Goal: Register for event/course

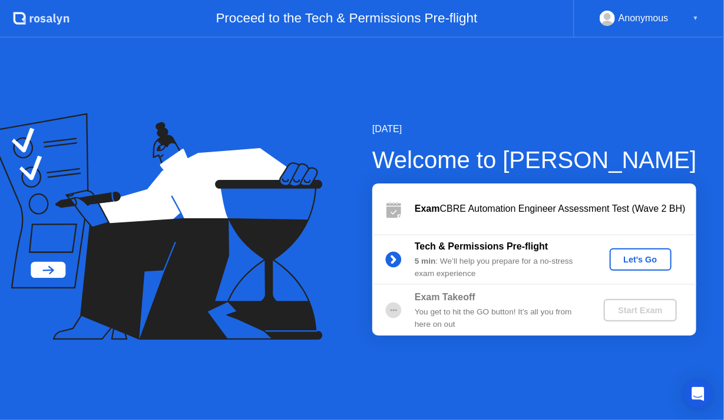
click at [635, 252] on button "Let's Go" at bounding box center [641, 259] width 62 height 22
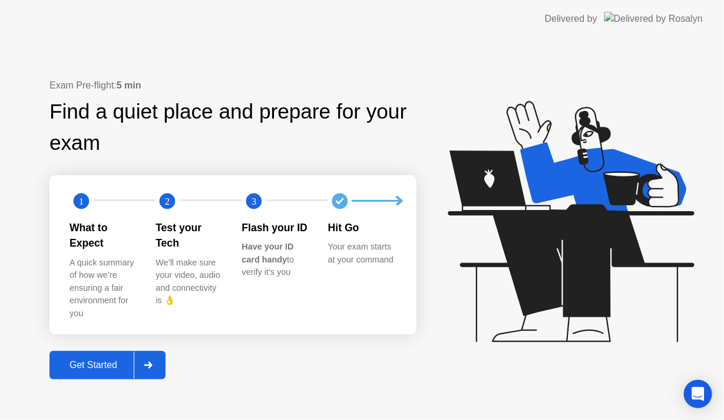
click at [74, 363] on button "Get Started" at bounding box center [108, 365] width 116 height 28
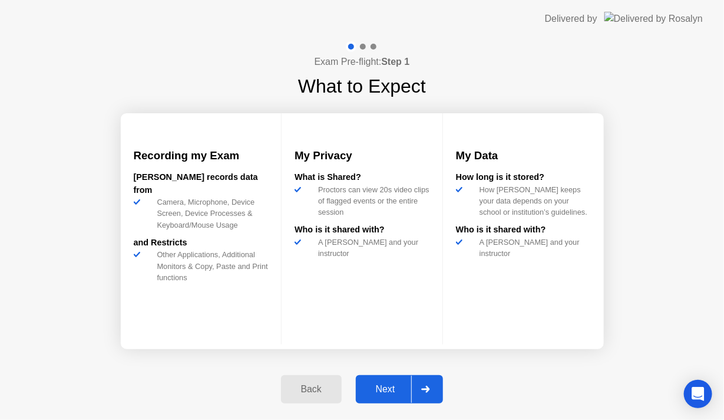
click at [389, 384] on div "Next" at bounding box center [386, 389] width 52 height 11
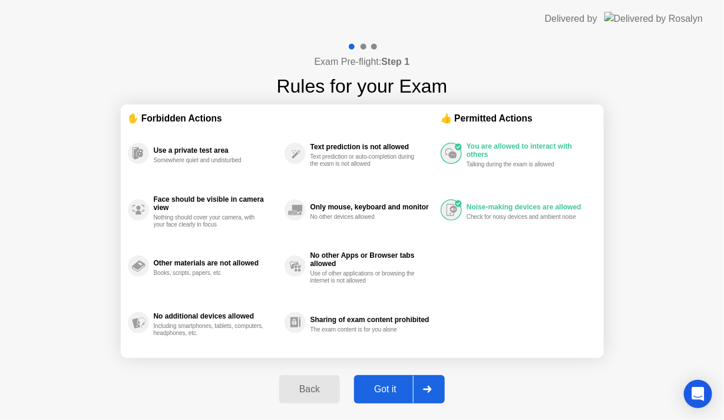
click at [389, 384] on div "Got it" at bounding box center [385, 389] width 55 height 11
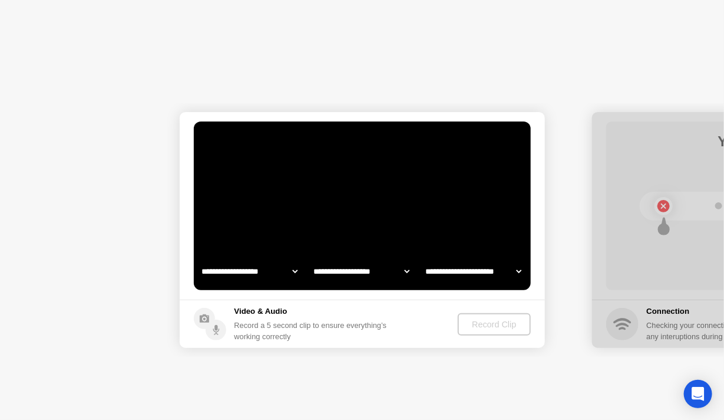
select select "**********"
select select "*******"
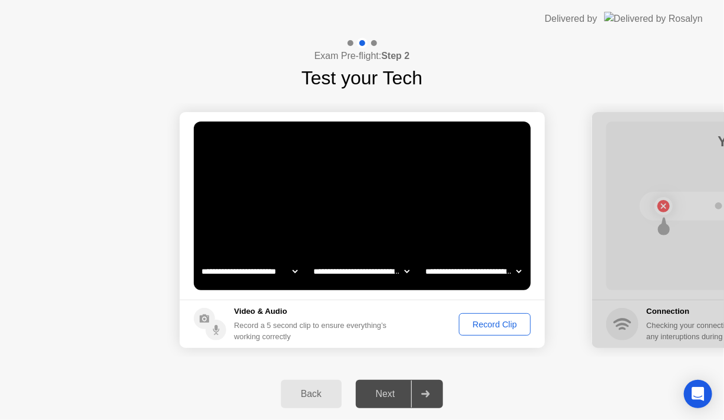
click at [464, 327] on div "Record Clip" at bounding box center [494, 323] width 63 height 9
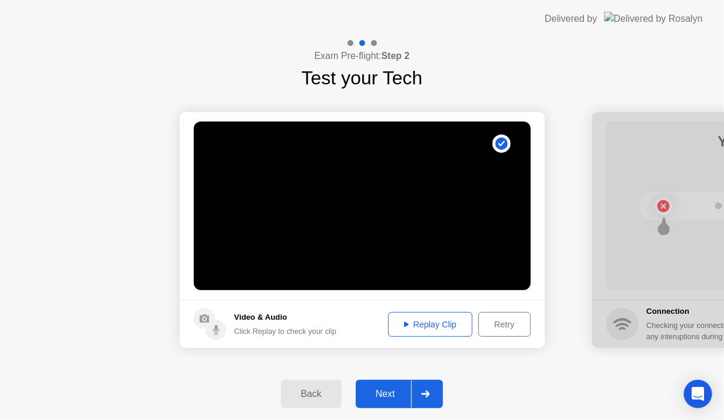
click at [464, 327] on div "Replay Clip" at bounding box center [431, 323] width 77 height 9
click at [494, 324] on div "Retry" at bounding box center [505, 323] width 44 height 9
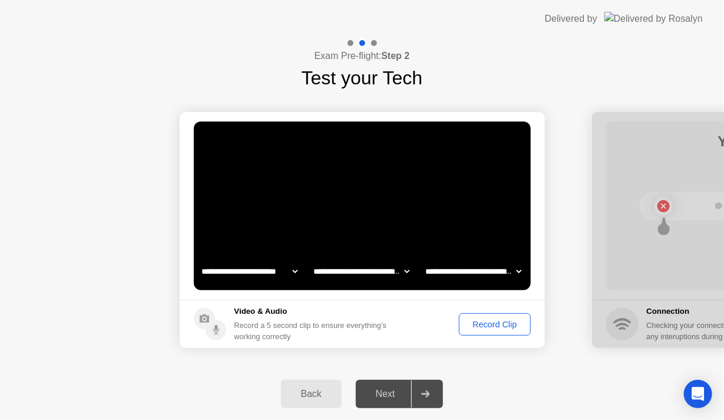
click at [495, 323] on div "Record Clip" at bounding box center [494, 323] width 63 height 9
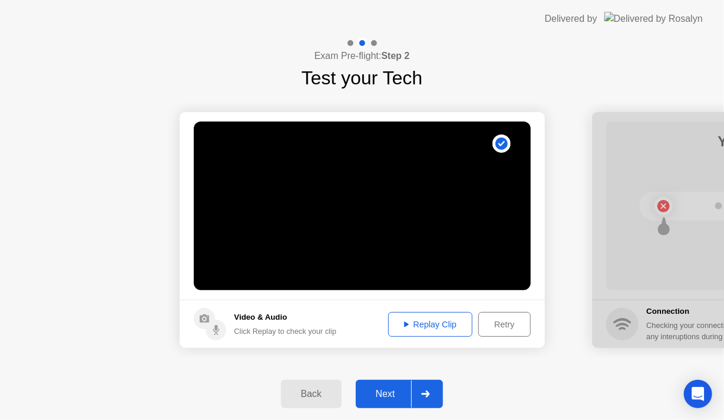
click at [421, 325] on div "Replay Clip" at bounding box center [431, 323] width 77 height 9
click at [387, 395] on div "Next" at bounding box center [386, 393] width 52 height 11
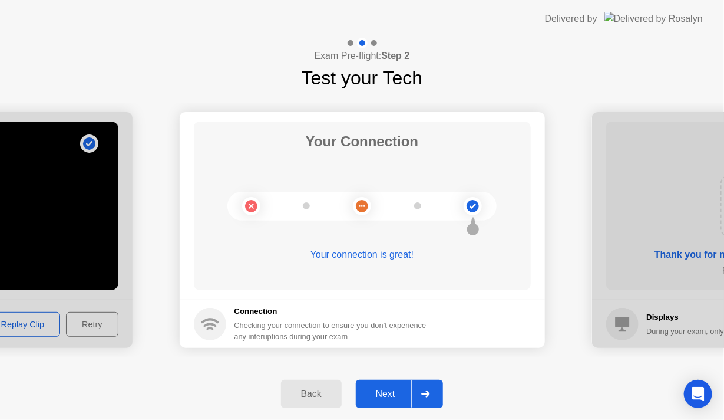
click at [387, 395] on div "Next" at bounding box center [386, 393] width 52 height 11
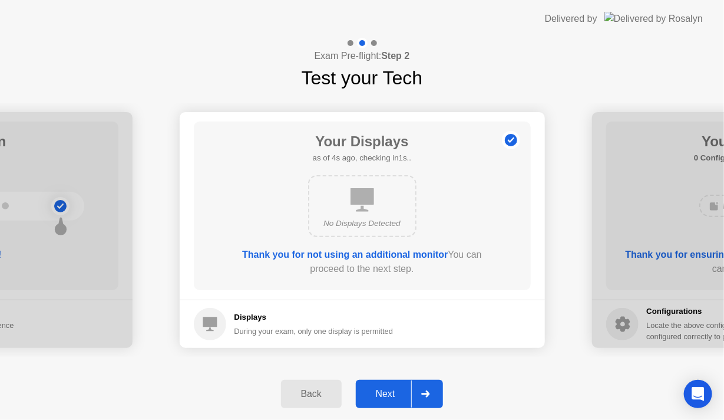
click at [387, 395] on div "Next" at bounding box center [386, 393] width 52 height 11
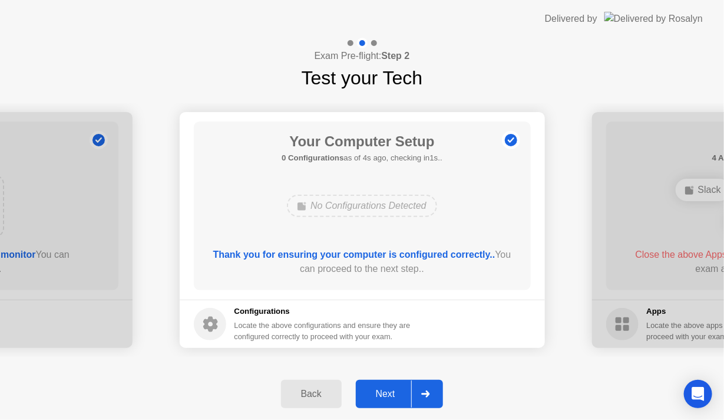
click at [387, 395] on div "Next" at bounding box center [386, 393] width 52 height 11
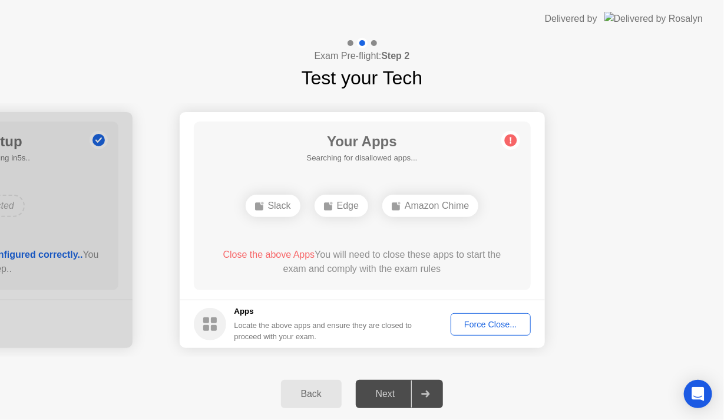
click at [484, 321] on div "Force Close..." at bounding box center [491, 323] width 72 height 9
click at [481, 319] on div "Force Close..." at bounding box center [491, 323] width 72 height 9
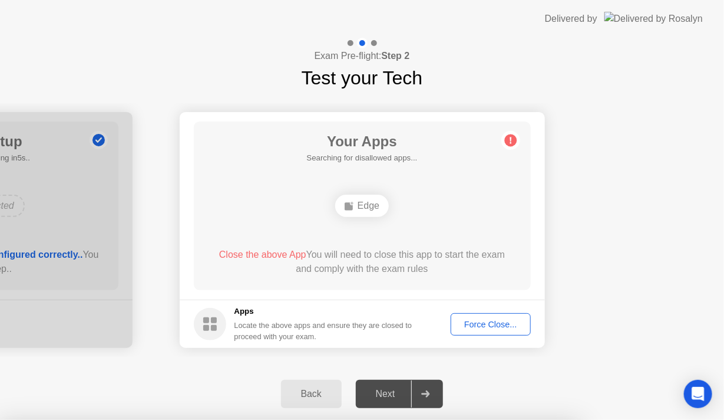
click at [536, 378] on div "Back Next" at bounding box center [362, 394] width 724 height 52
click at [493, 324] on div "Force Close..." at bounding box center [491, 323] width 72 height 9
click at [502, 320] on div "Force Close..." at bounding box center [491, 323] width 72 height 9
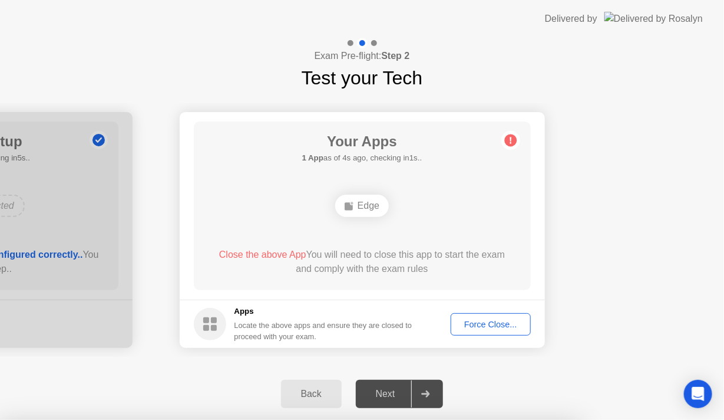
click at [329, 398] on div "Back" at bounding box center [312, 393] width 54 height 11
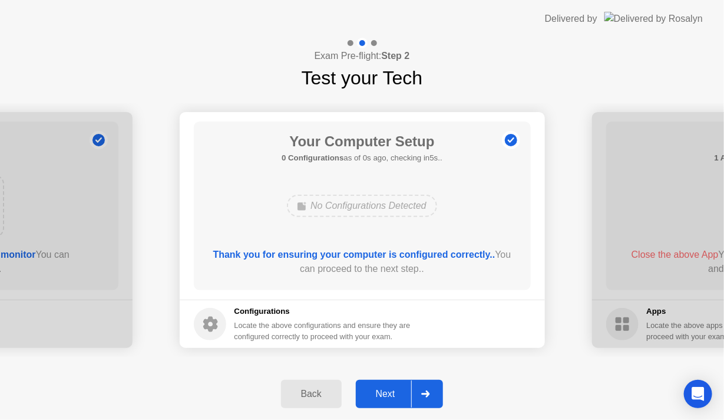
click at [375, 399] on div "Next" at bounding box center [386, 393] width 52 height 11
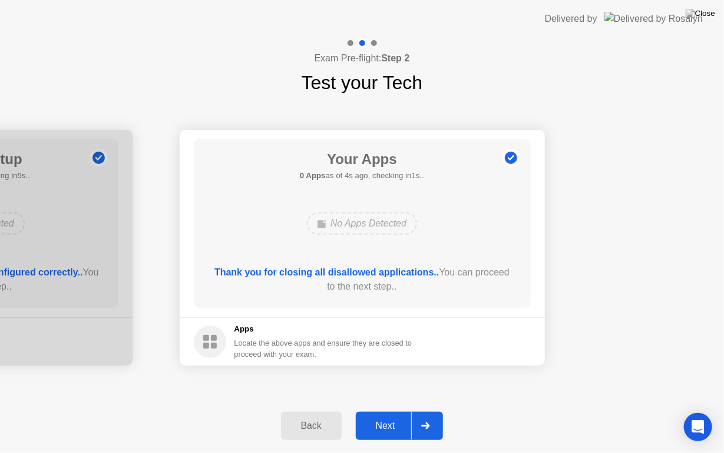
click at [370, 419] on div "Next" at bounding box center [386, 425] width 52 height 11
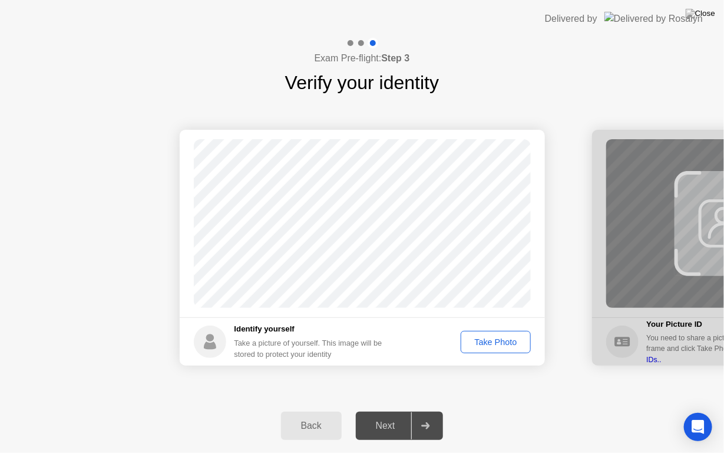
click at [477, 341] on div "Take Photo" at bounding box center [495, 341] width 61 height 9
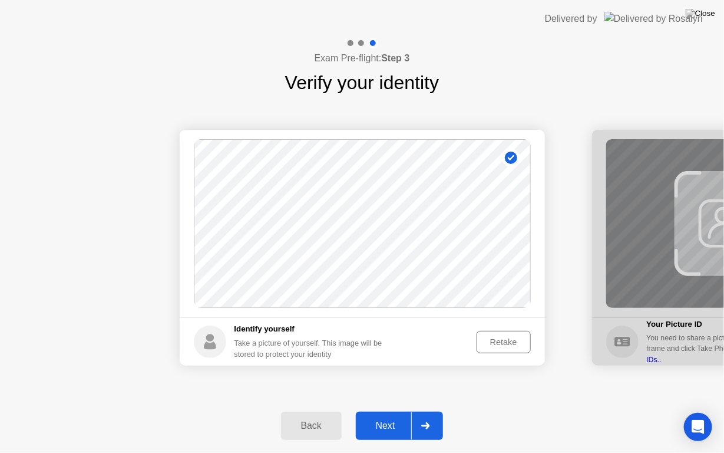
click at [372, 419] on div "Next" at bounding box center [386, 425] width 52 height 11
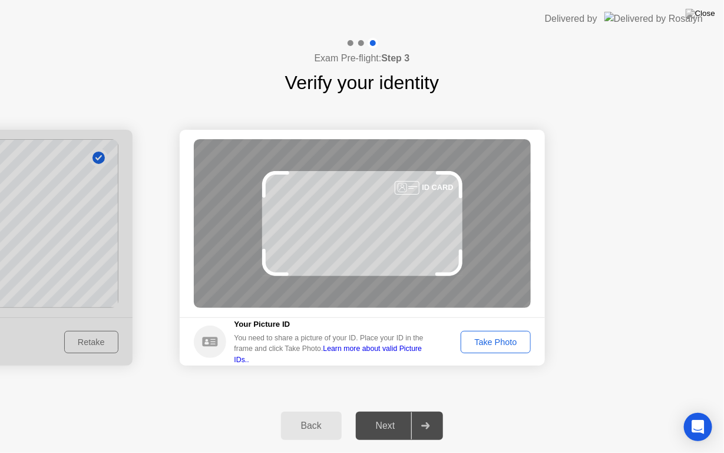
click at [391, 350] on link "Learn more about valid Picture IDs.." at bounding box center [329, 353] width 188 height 19
click at [497, 345] on div "Take Photo" at bounding box center [495, 341] width 61 height 9
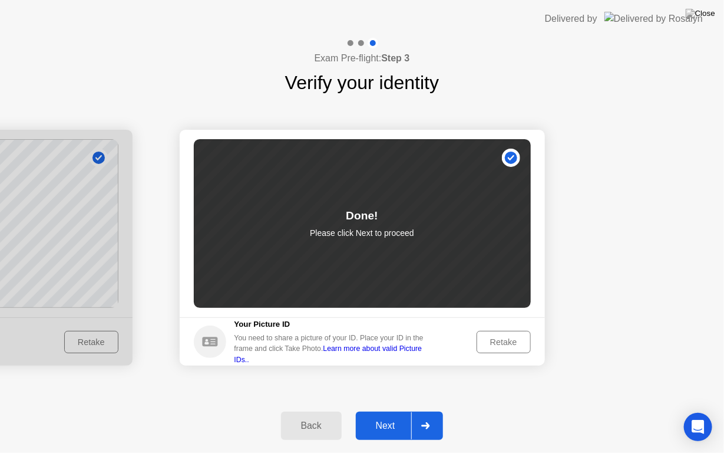
click at [379, 419] on div "Next" at bounding box center [386, 425] width 52 height 11
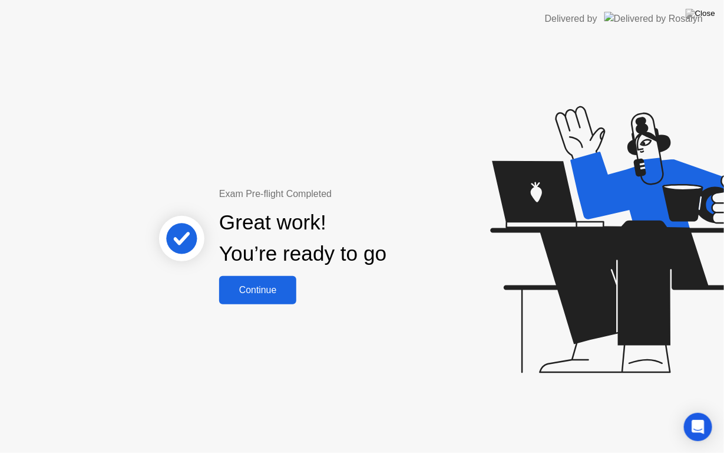
click at [270, 295] on div "Continue" at bounding box center [258, 290] width 70 height 11
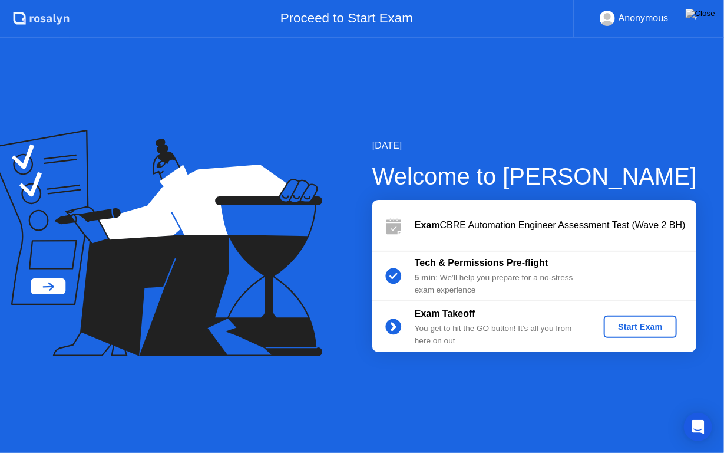
click at [624, 323] on div "Start Exam" at bounding box center [640, 326] width 63 height 9
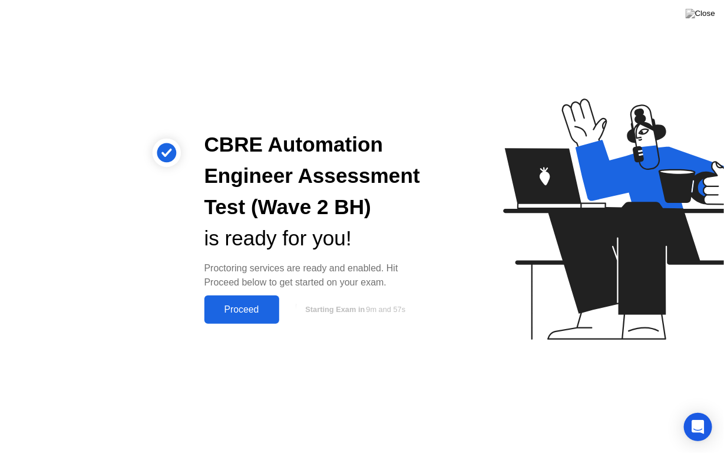
click at [236, 305] on div "Proceed" at bounding box center [242, 309] width 68 height 11
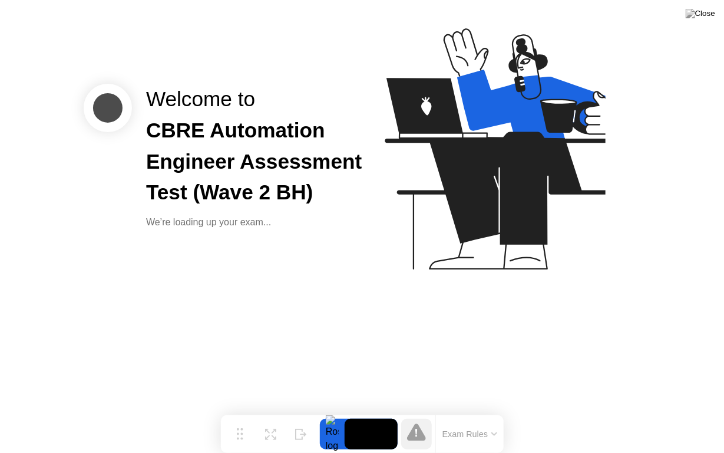
click at [489, 419] on button "Exam Rules" at bounding box center [470, 433] width 62 height 11
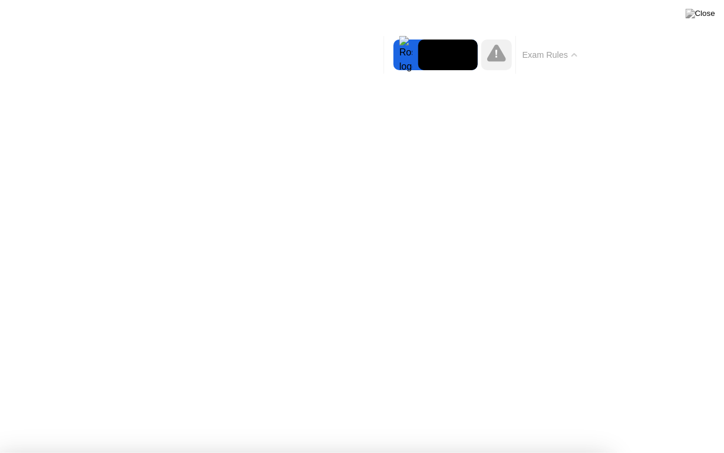
click at [570, 52] on button "Exam Rules" at bounding box center [550, 55] width 62 height 11
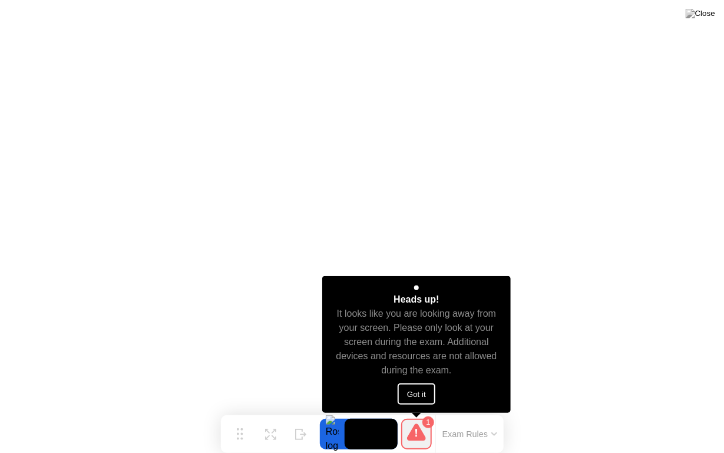
click at [418, 394] on button "Got it" at bounding box center [417, 393] width 38 height 21
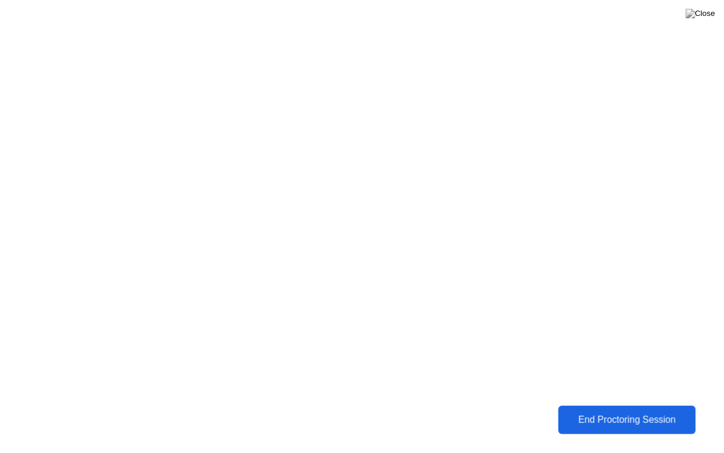
click at [589, 419] on div "End Proctoring Session" at bounding box center [627, 419] width 139 height 11
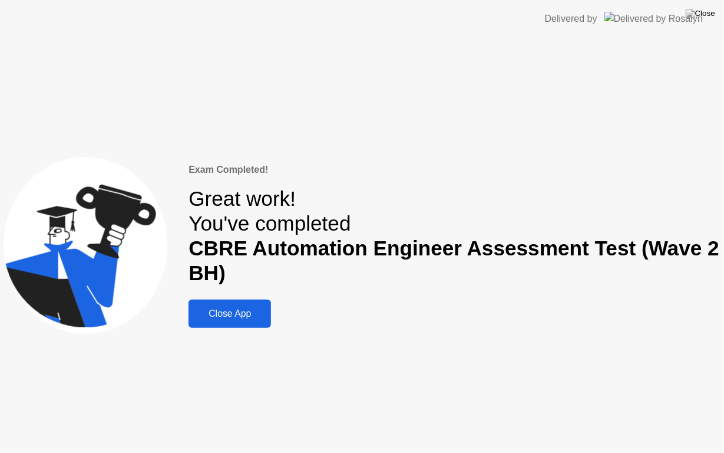
click at [246, 304] on button "Close App" at bounding box center [230, 313] width 83 height 28
